Goal: Transaction & Acquisition: Purchase product/service

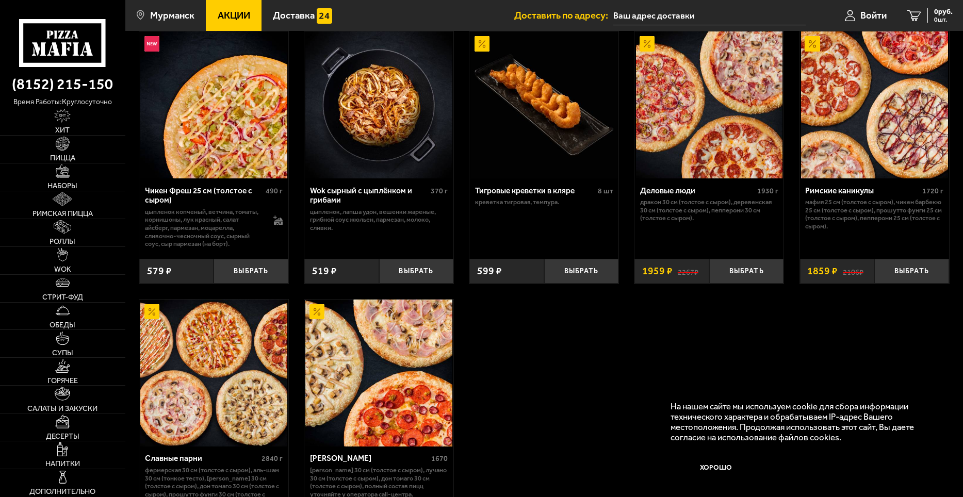
scroll to position [722, 0]
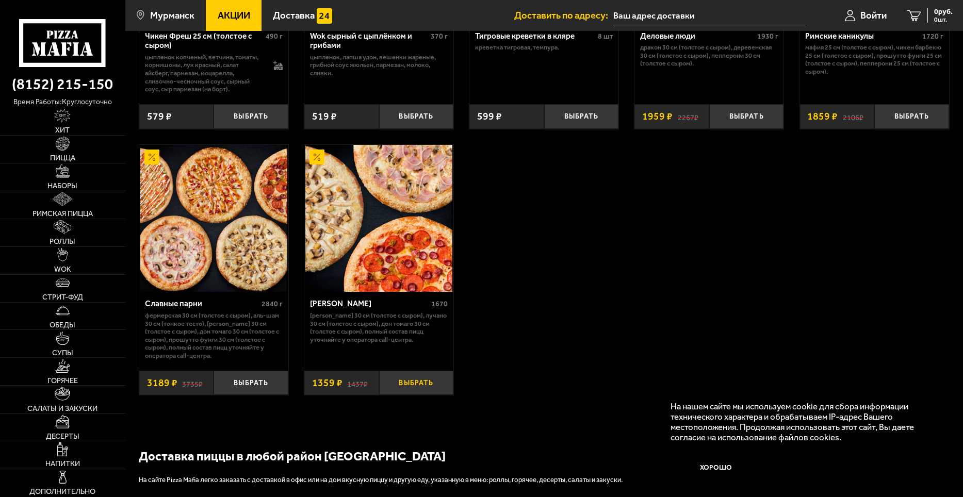
click at [425, 391] on button "Выбрать" at bounding box center [416, 383] width 75 height 25
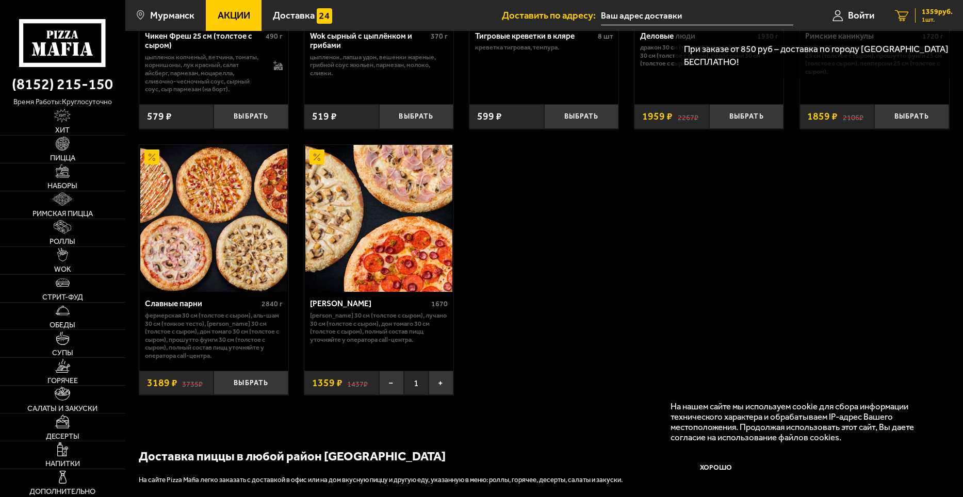
click at [922, 13] on span "1359 руб." at bounding box center [937, 11] width 31 height 7
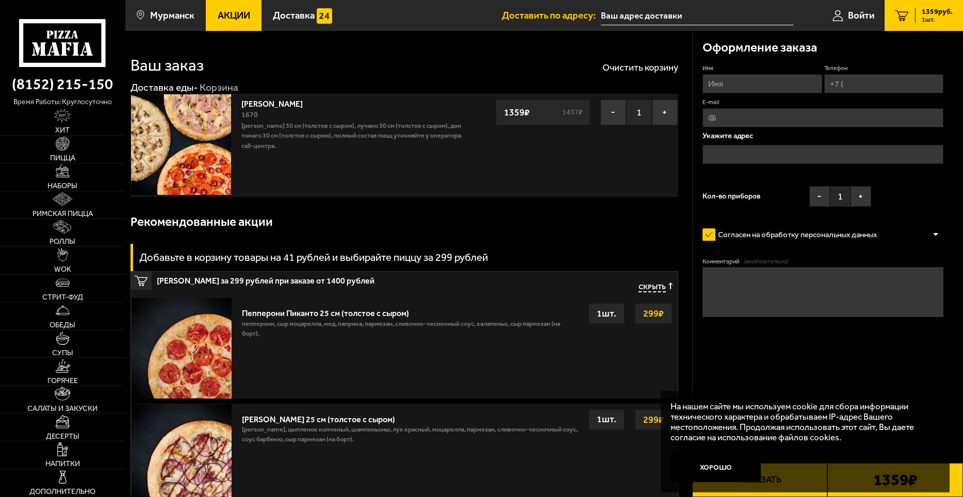
click at [188, 123] on img at bounding box center [181, 144] width 100 height 100
click at [747, 88] on input "Имя" at bounding box center [762, 83] width 119 height 19
type input "[PERSON_NAME]"
click at [859, 82] on input "Телефон" at bounding box center [883, 83] width 119 height 19
type input "[PHONE_NUMBER]"
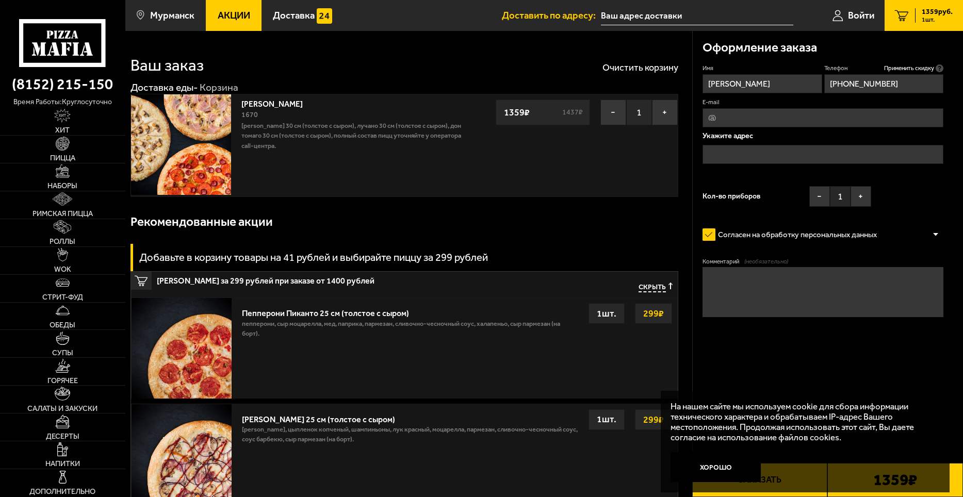
click at [728, 151] on input "text" at bounding box center [823, 154] width 241 height 19
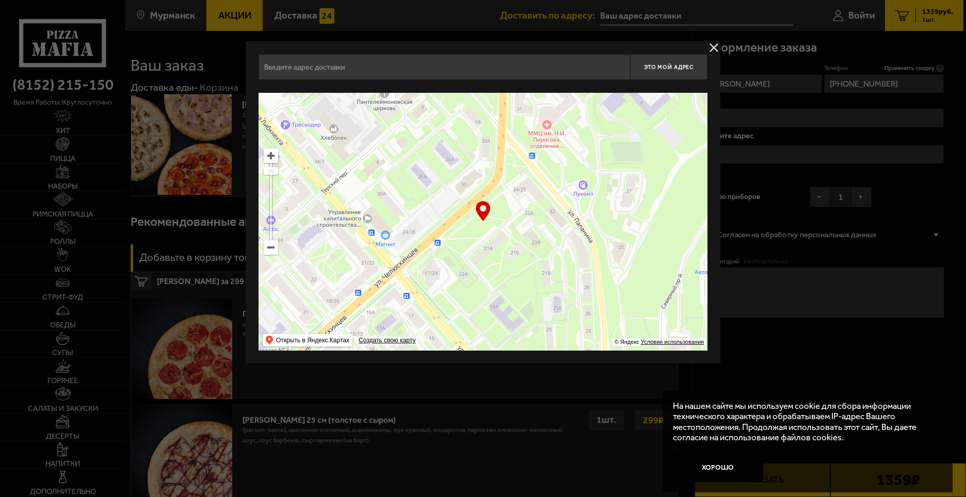
click at [334, 66] on input "text" at bounding box center [443, 67] width 371 height 26
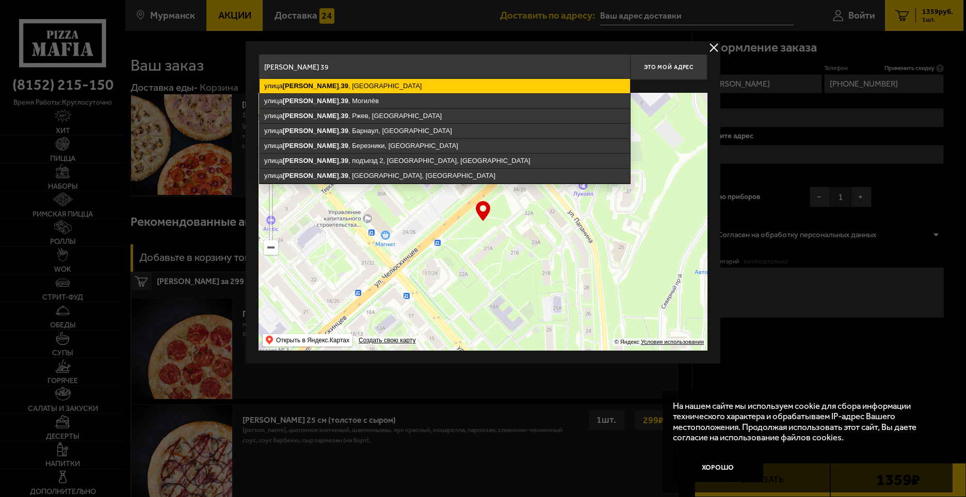
click at [365, 84] on ymaps "[STREET_ADDRESS]" at bounding box center [445, 86] width 370 height 14
type input "[STREET_ADDRESS]"
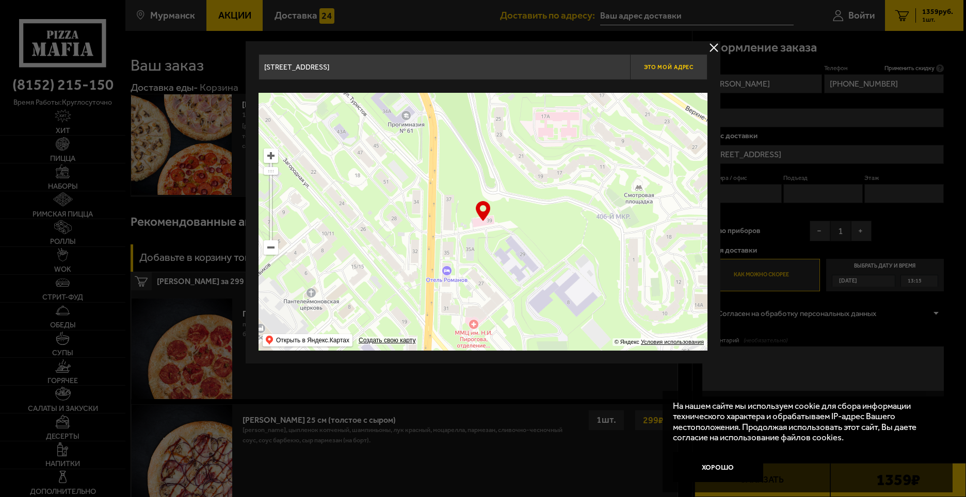
click at [684, 64] on span "Это мой адрес" at bounding box center [669, 67] width 50 height 7
type input "[STREET_ADDRESS]"
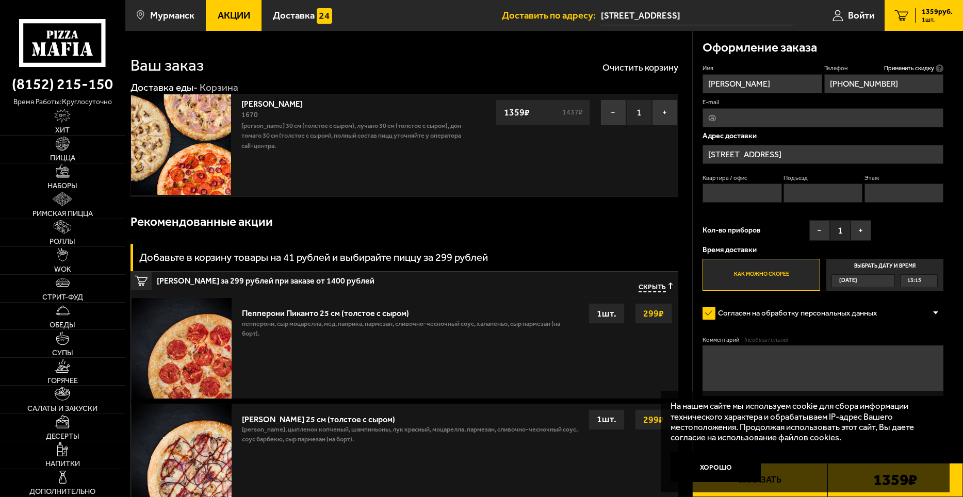
click at [747, 191] on input "Квартира / офис" at bounding box center [742, 193] width 79 height 19
type input "1"
click at [802, 196] on input "Подъезд" at bounding box center [823, 193] width 79 height 19
type input "1"
click at [870, 191] on input "Этаж" at bounding box center [904, 193] width 79 height 19
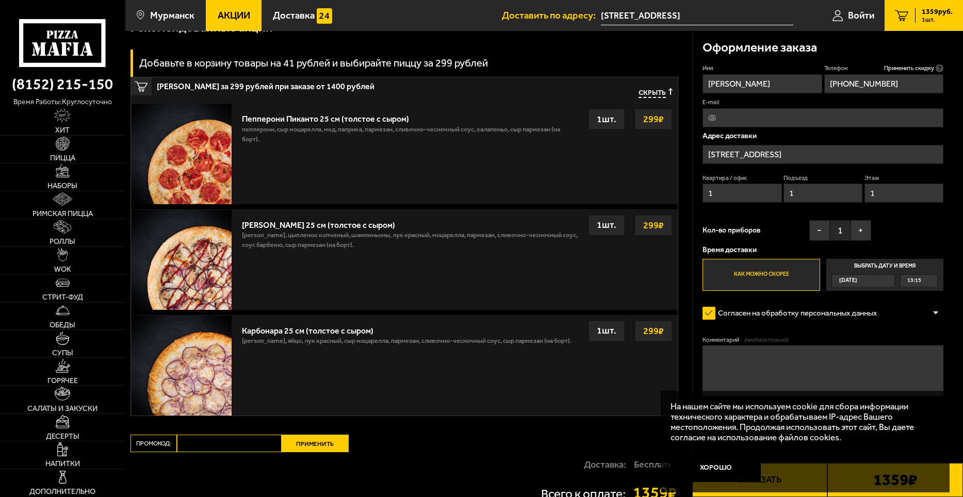
scroll to position [206, 0]
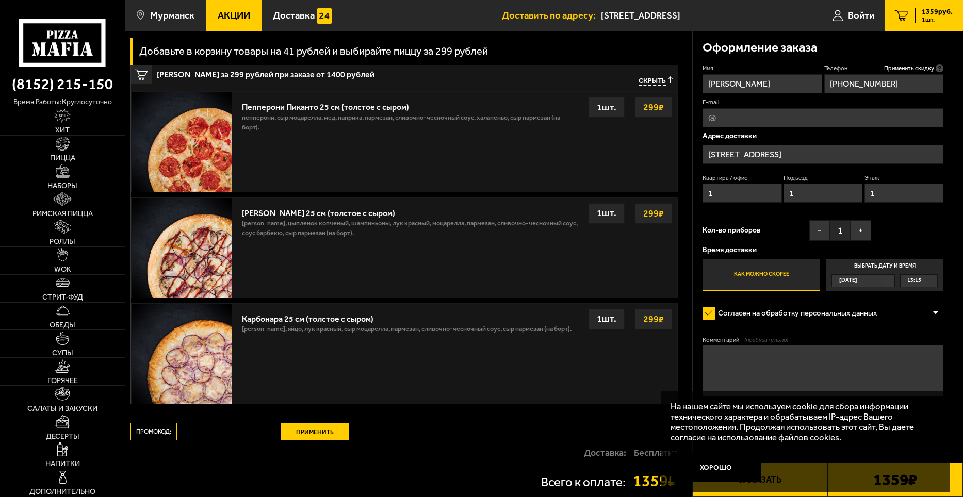
type input "1"
click at [888, 265] on label "Выбрать дату и время [DATE] 13:15" at bounding box center [885, 275] width 118 height 32
click at [0, 0] on input "Выбрать дату и время [DATE] 13:15" at bounding box center [0, 0] width 0 height 0
click at [930, 280] on div "13:15" at bounding box center [919, 280] width 37 height 11
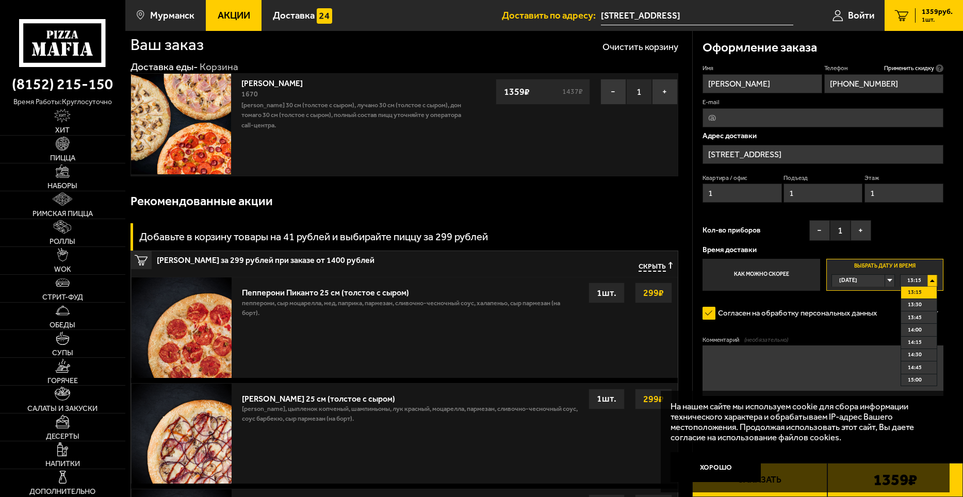
scroll to position [0, 0]
